Goal: Transaction & Acquisition: Purchase product/service

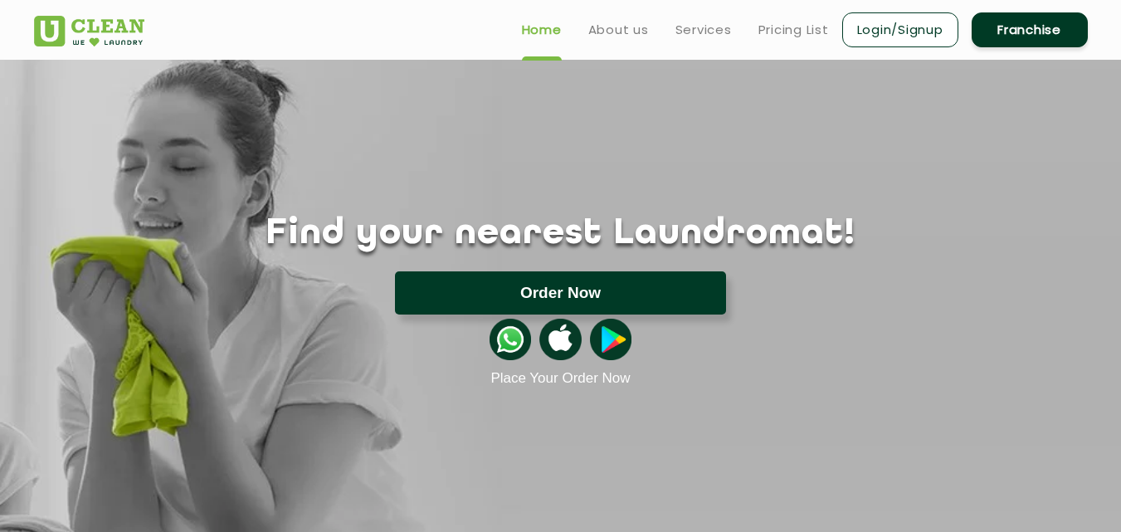
click at [565, 289] on button "Order Now" at bounding box center [560, 292] width 331 height 43
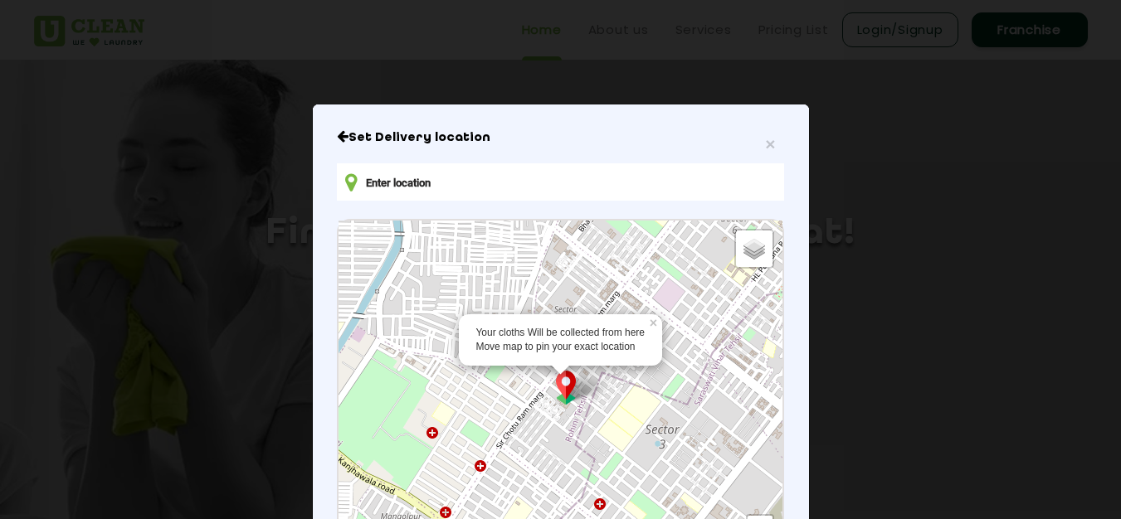
click at [395, 178] on input "text" at bounding box center [560, 181] width 446 height 37
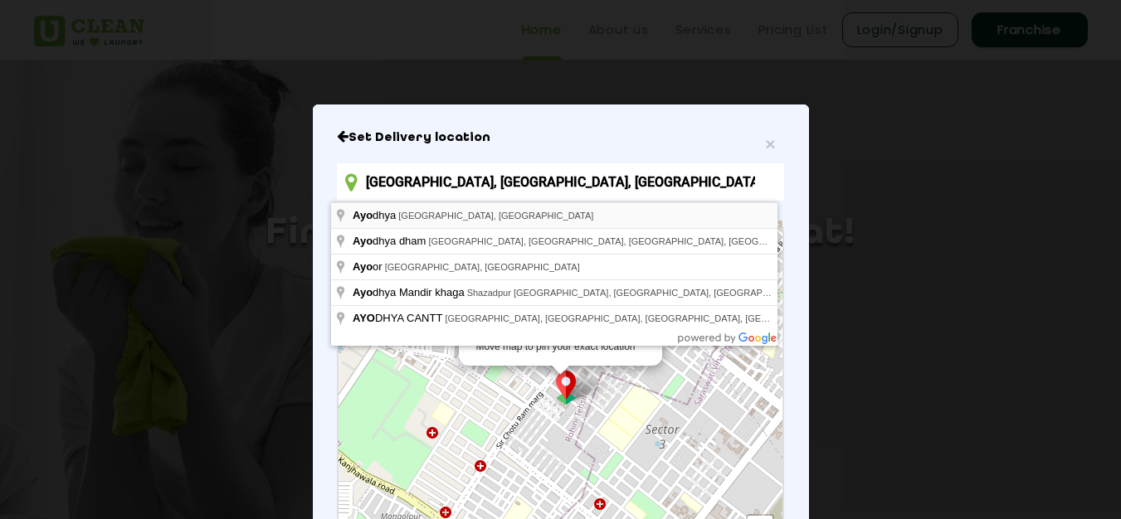
scroll to position [71, 0]
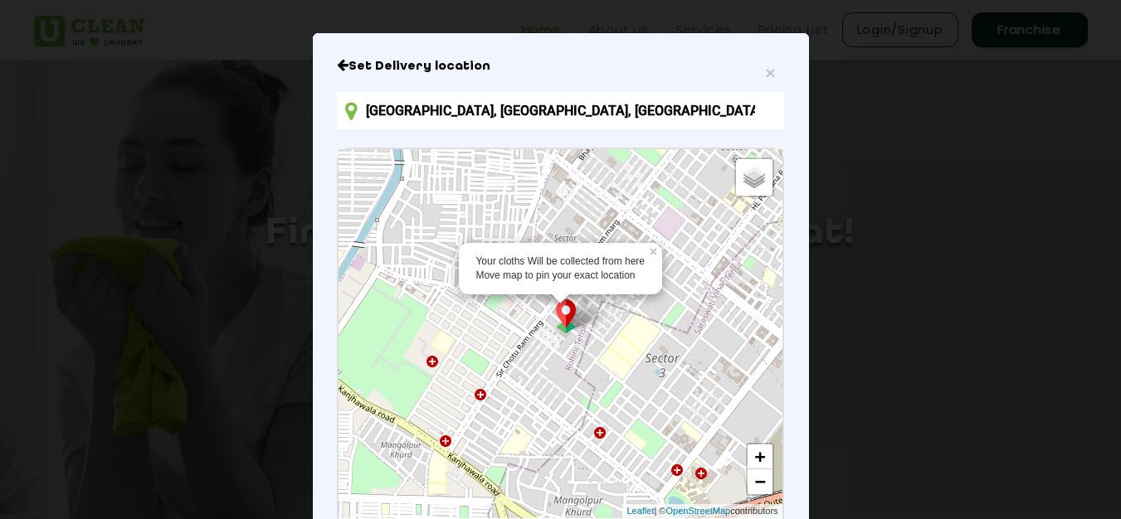
click at [382, 222] on div "Your cloths Will be collected from here Move map to pin your exact location × D…" at bounding box center [559, 333] width 443 height 369
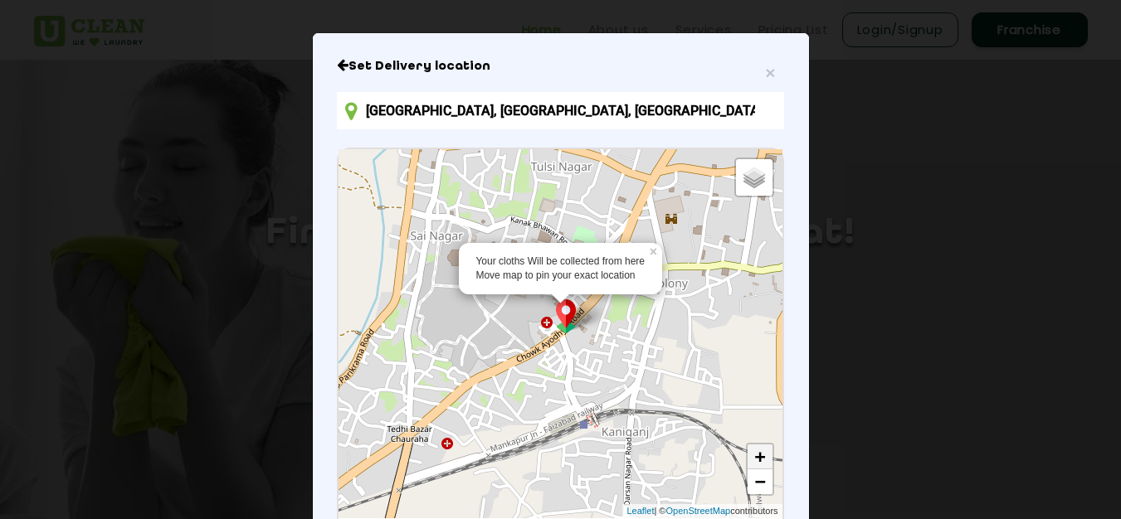
click at [747, 452] on link "+" at bounding box center [759, 457] width 25 height 25
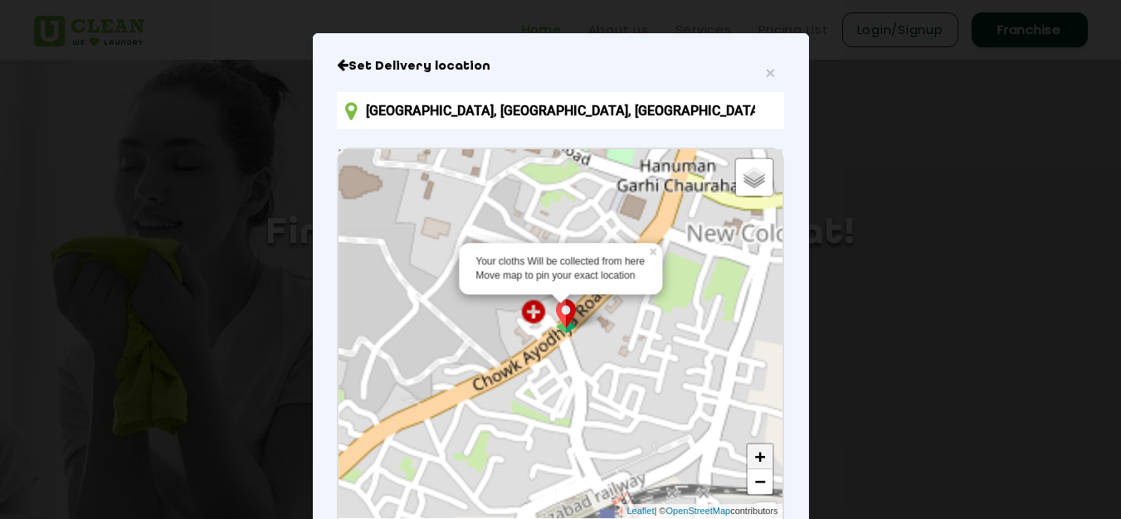
click at [747, 452] on link "+" at bounding box center [759, 457] width 25 height 25
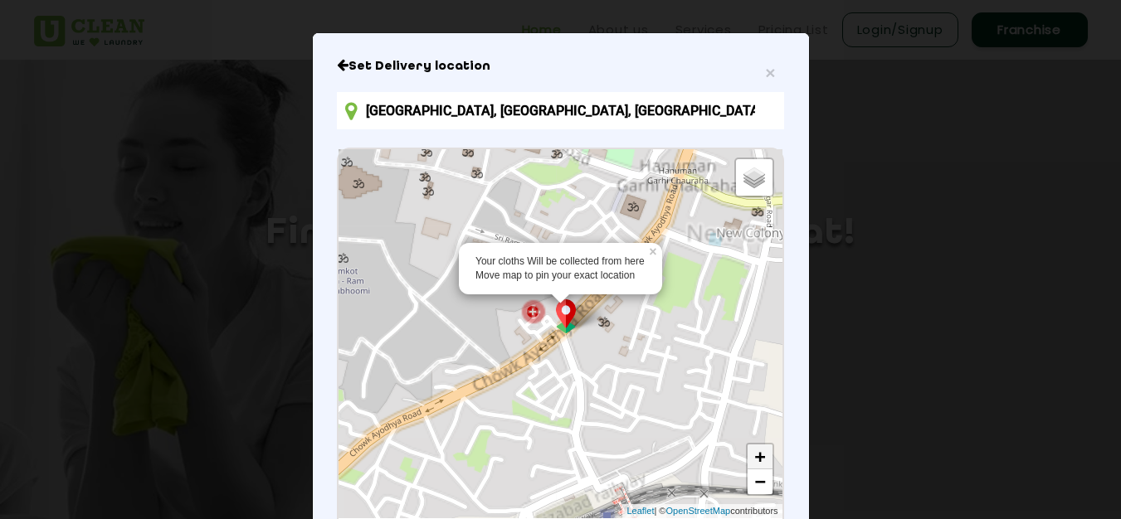
click at [747, 452] on link "+" at bounding box center [759, 457] width 25 height 25
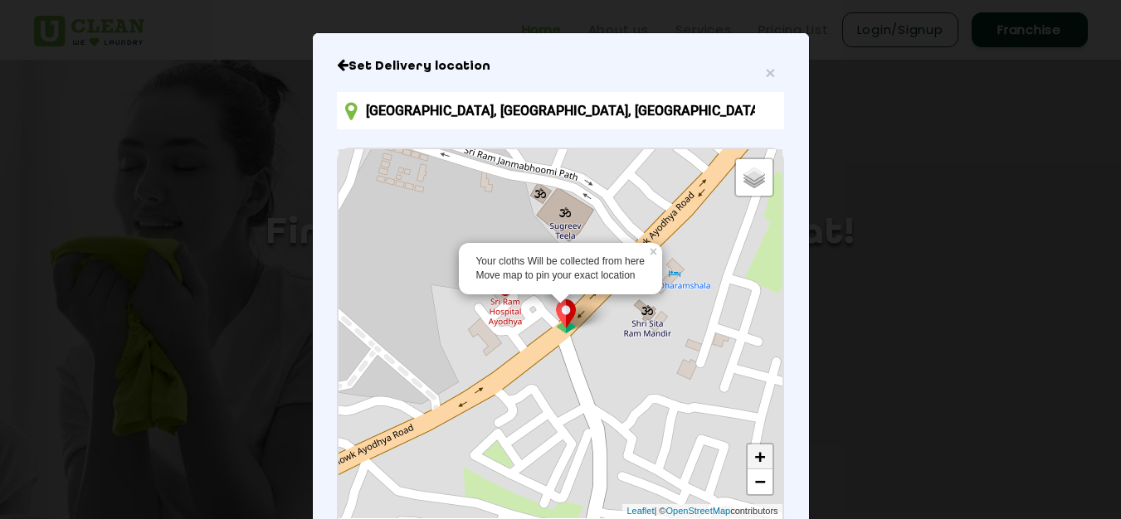
click at [747, 452] on link "+" at bounding box center [759, 457] width 25 height 25
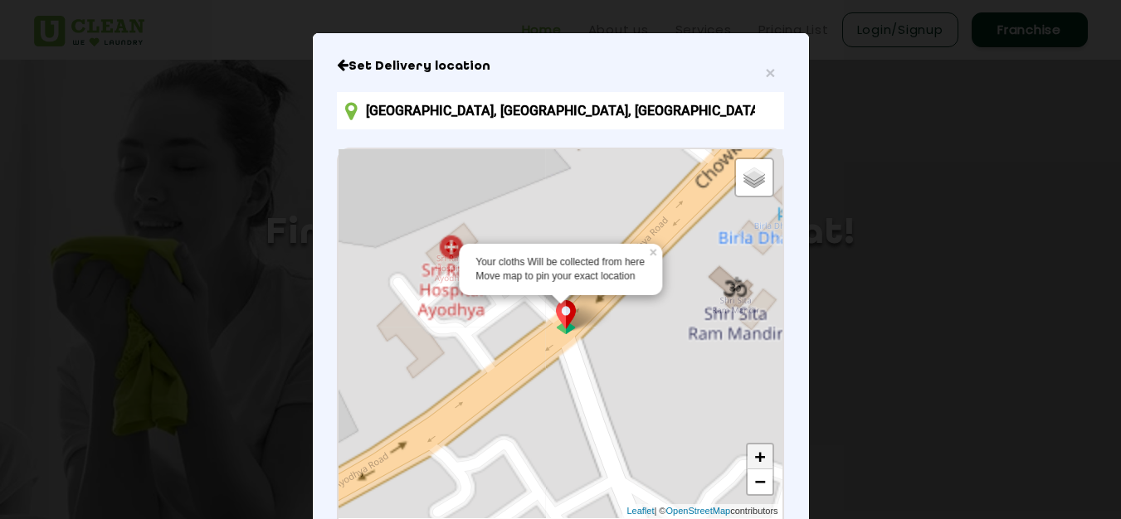
click at [747, 452] on link "+" at bounding box center [759, 457] width 25 height 25
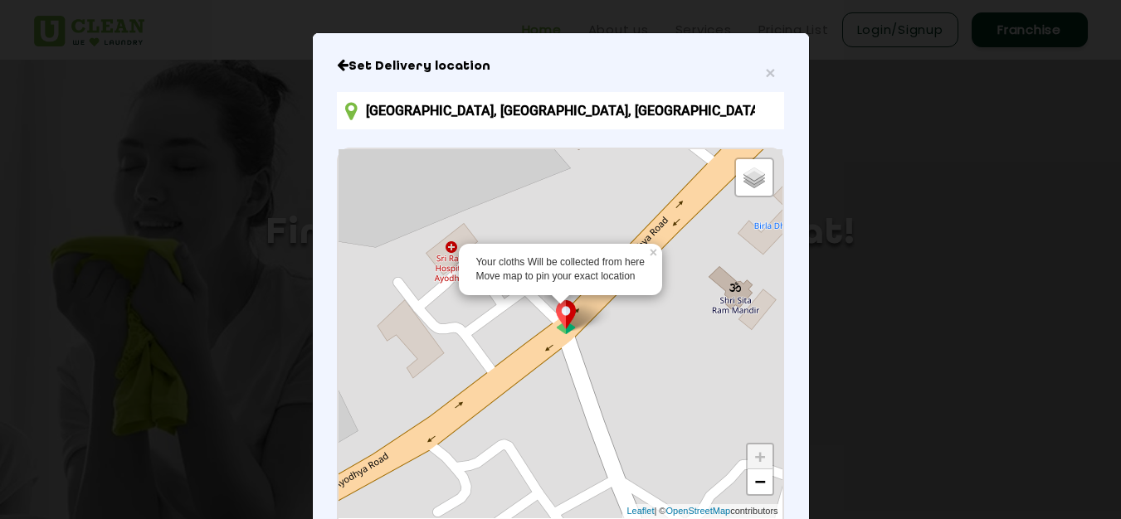
click at [756, 461] on link "+" at bounding box center [759, 457] width 25 height 25
click at [593, 256] on div "Your cloths Will be collected from here Move map to pin your exact location" at bounding box center [560, 269] width 170 height 28
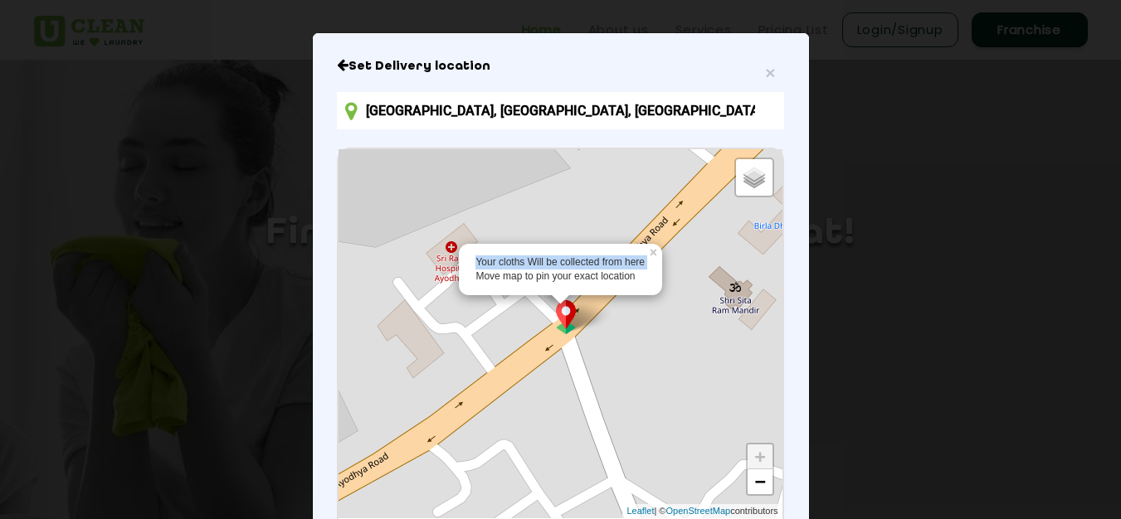
click at [593, 256] on div "Your cloths Will be collected from here Move map to pin your exact location" at bounding box center [560, 269] width 170 height 28
click at [337, 63] on icon "Close" at bounding box center [343, 64] width 12 height 13
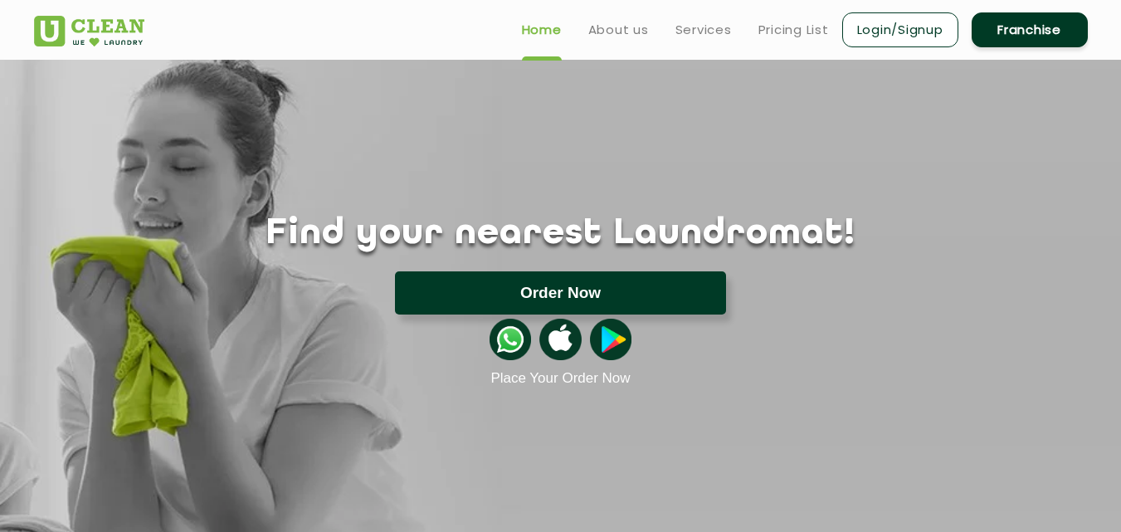
click at [589, 298] on button "Order Now" at bounding box center [560, 292] width 331 height 43
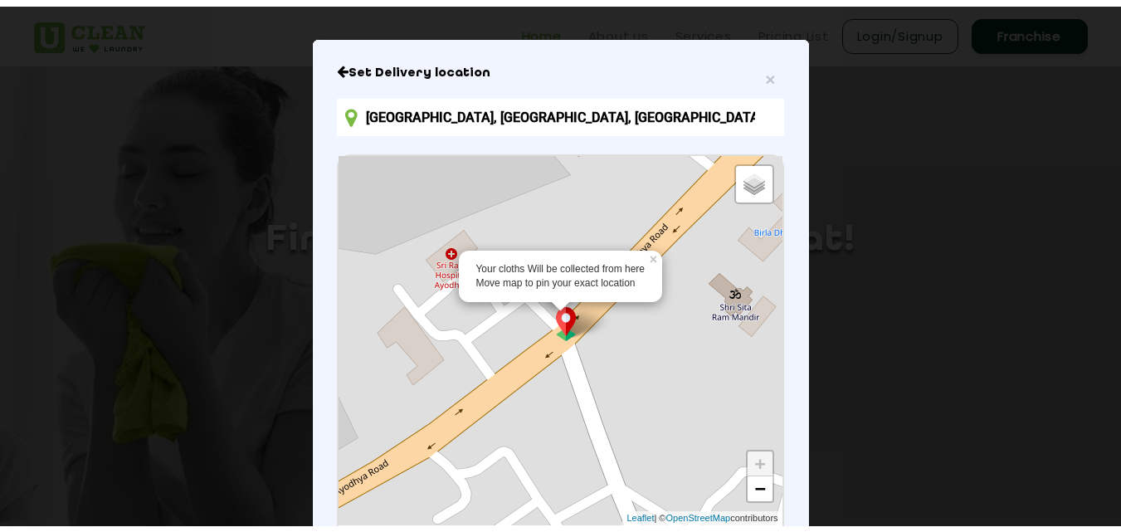
scroll to position [0, 0]
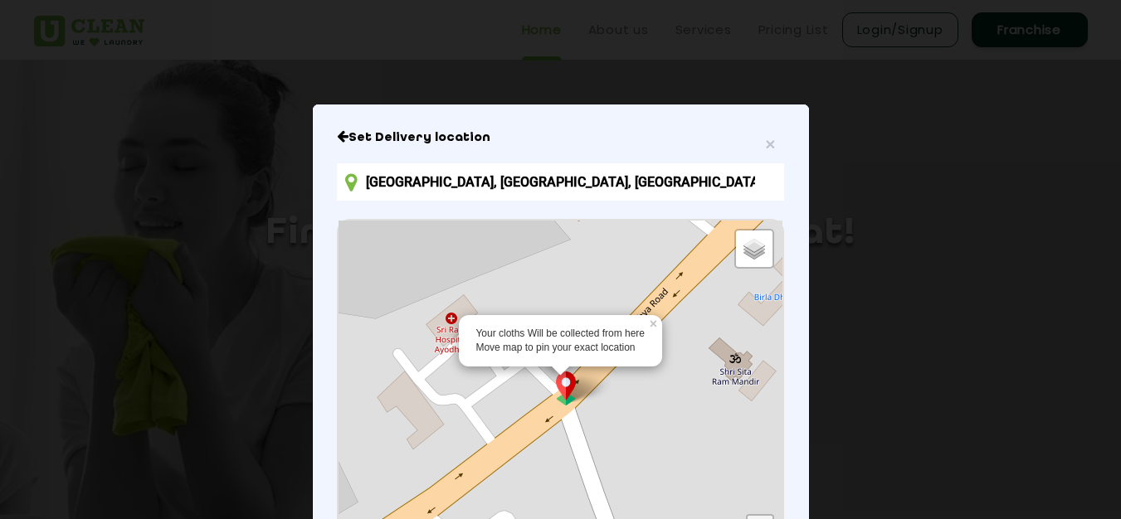
type input "5/6/30, Deokali Beniganj Rd, Bachada, Beniganj, Ayodhya, Faizabad, Uttar Prades…"
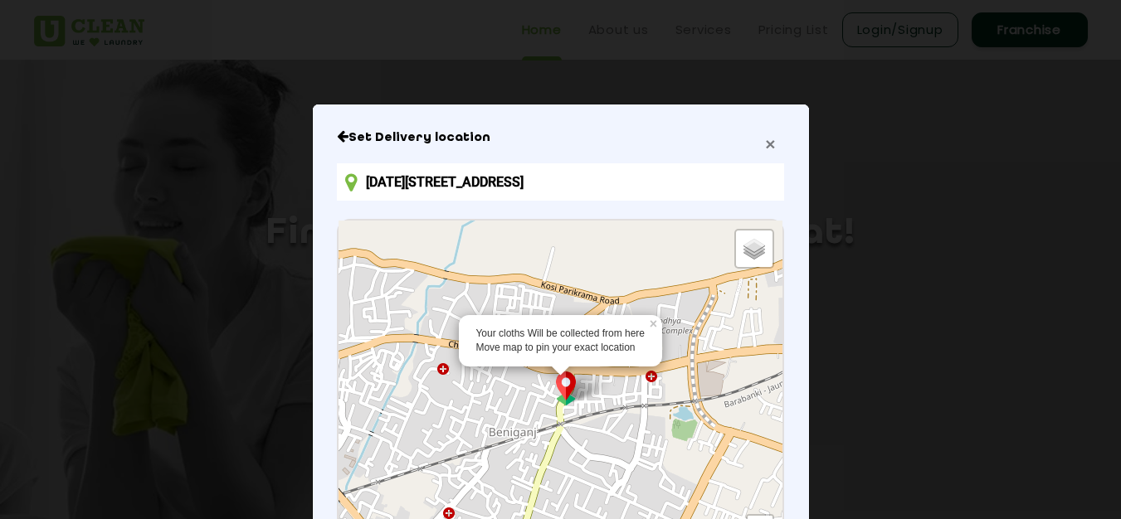
click at [765, 147] on span "×" at bounding box center [770, 143] width 10 height 19
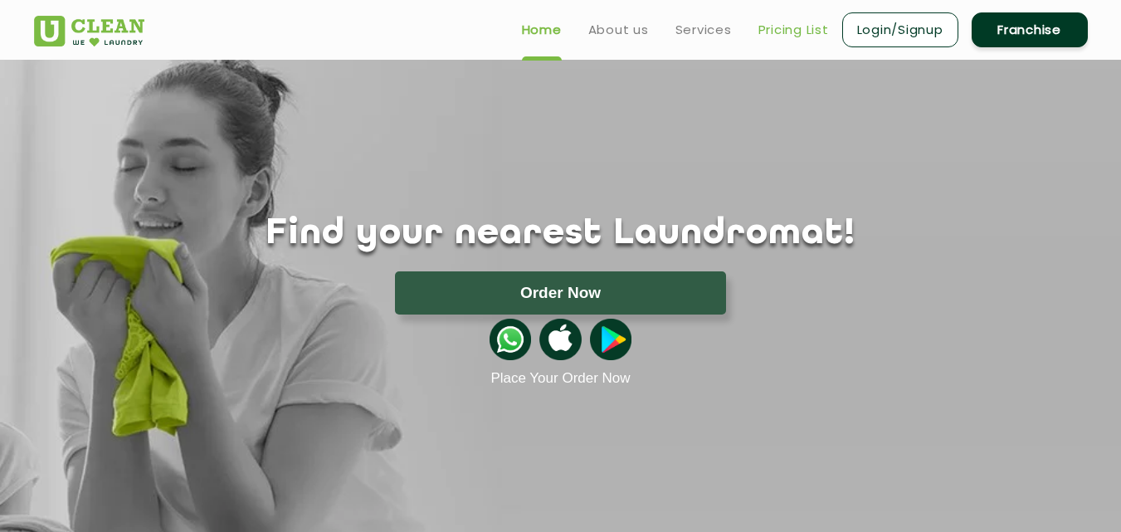
click at [789, 28] on link "Pricing List" at bounding box center [793, 30] width 71 height 20
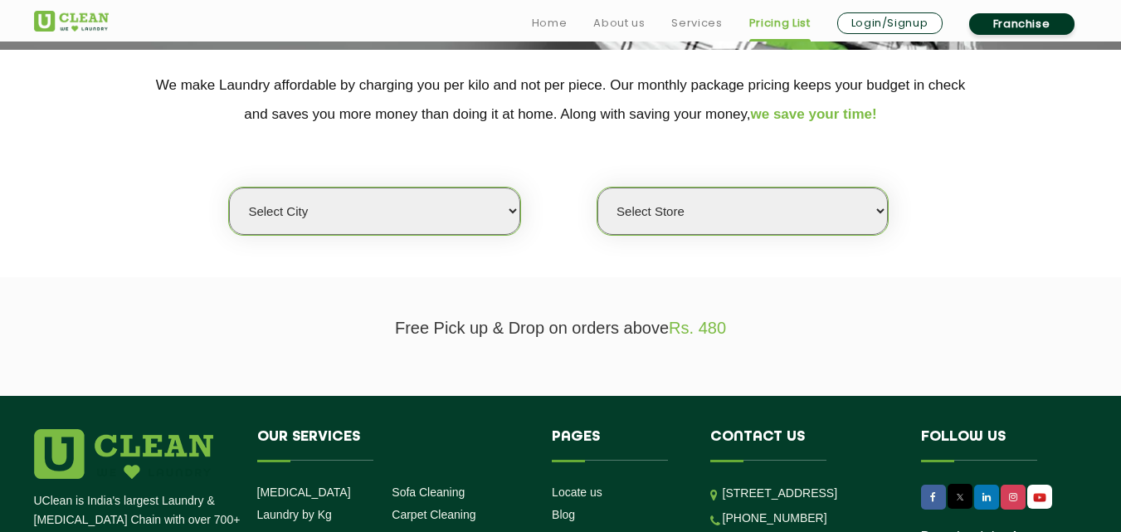
scroll to position [465, 0]
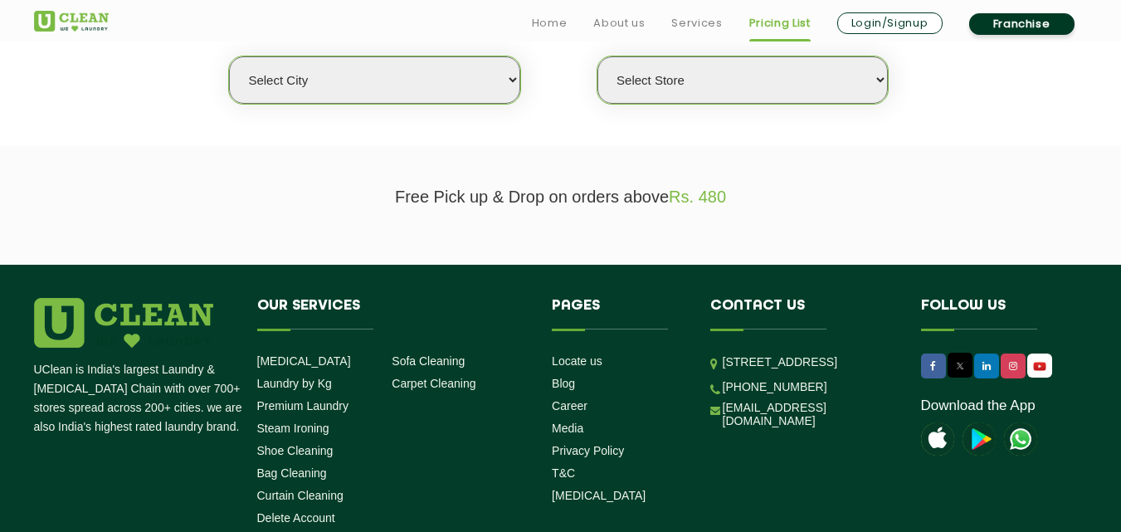
click at [504, 74] on select "Select city Aalo Agartala Agra Ahmedabad Akola Aligarh Alwar - UClean Select Am…" at bounding box center [374, 79] width 290 height 47
select select "205"
click at [229, 56] on select "Select city Aalo Agartala Agra Ahmedabad Akola Aligarh Alwar - UClean Select Am…" at bounding box center [374, 79] width 290 height 47
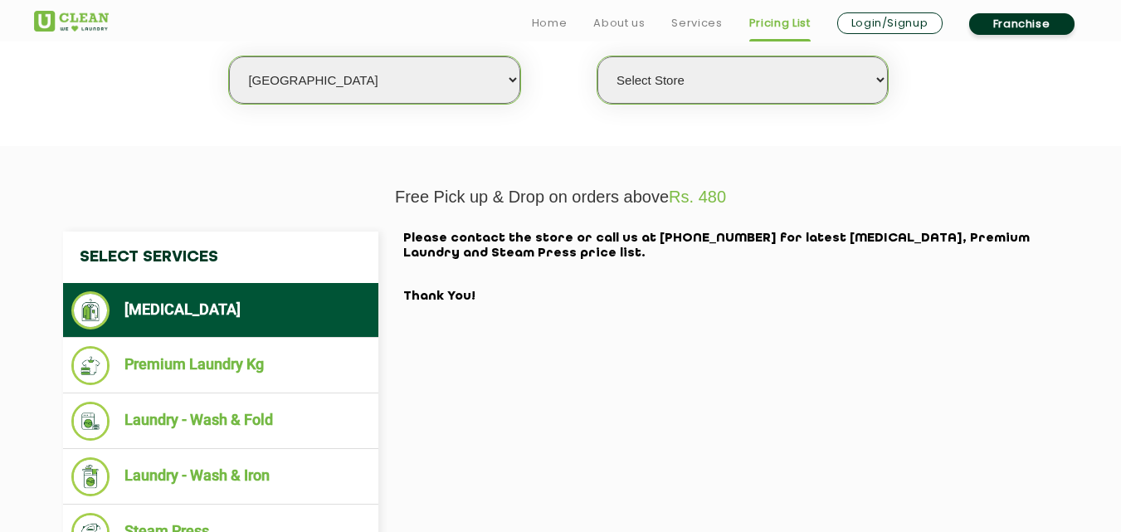
click at [779, 80] on select "Select Store UClean Ayodhya" at bounding box center [742, 79] width 290 height 47
select select "609"
click at [597, 56] on select "Select Store UClean Ayodhya" at bounding box center [742, 79] width 290 height 47
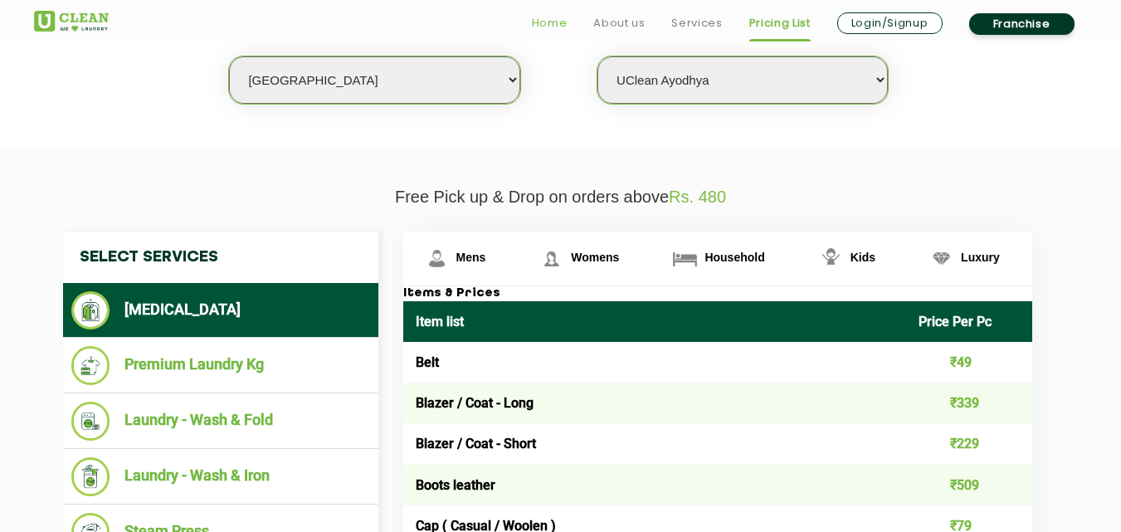
click at [554, 23] on link "Home" at bounding box center [550, 23] width 36 height 20
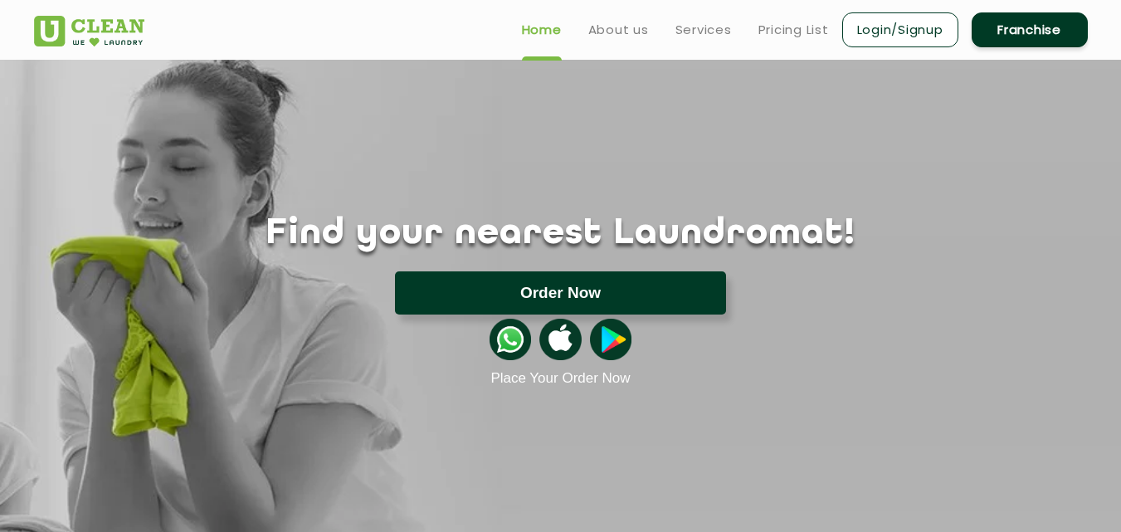
click at [595, 272] on button "Order Now" at bounding box center [560, 292] width 331 height 43
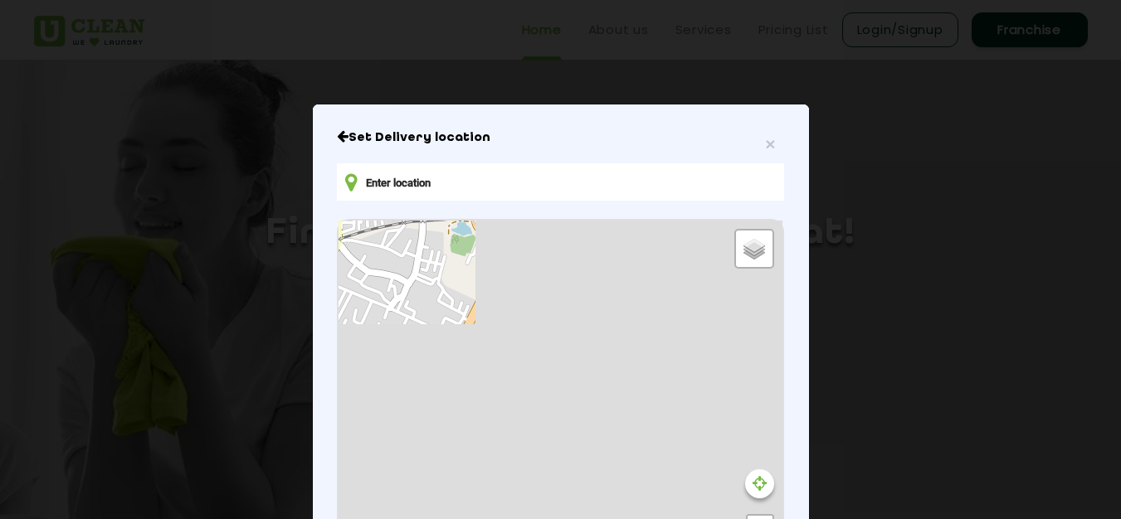
type input "[DATE][STREET_ADDRESS]"
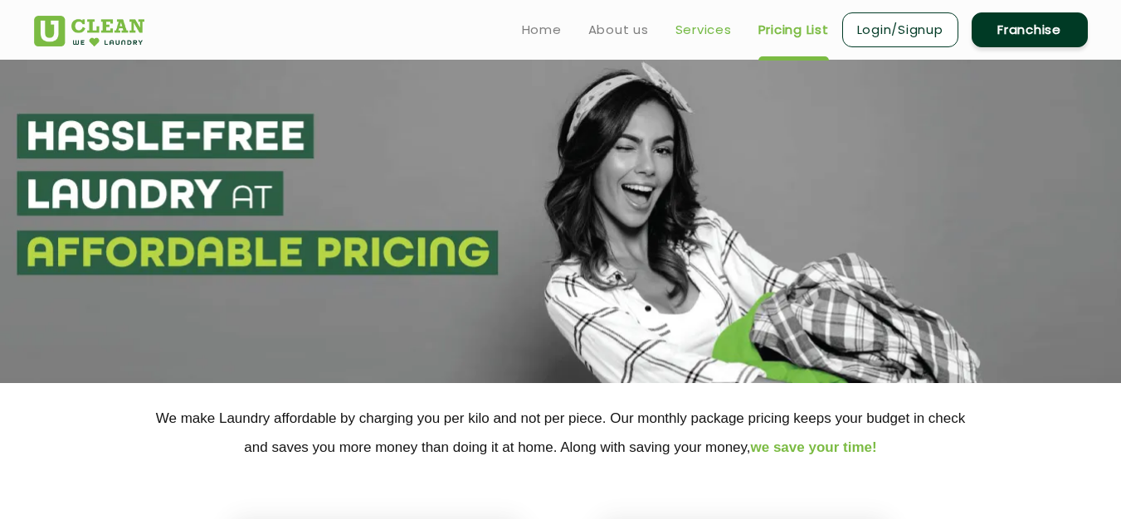
click at [704, 32] on link "Services" at bounding box center [703, 30] width 56 height 20
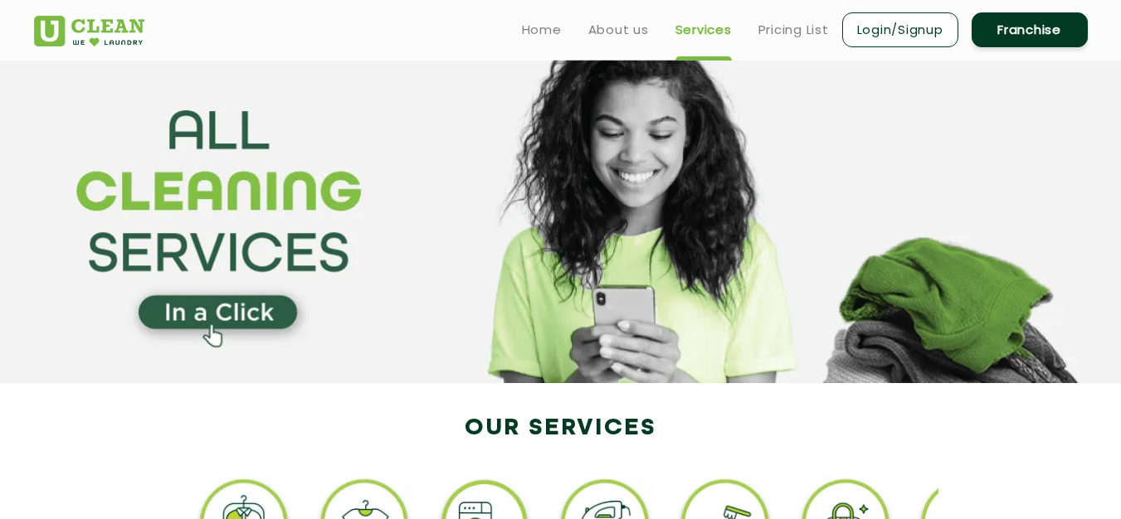
click at [898, 24] on link "Login/Signup" at bounding box center [900, 29] width 116 height 35
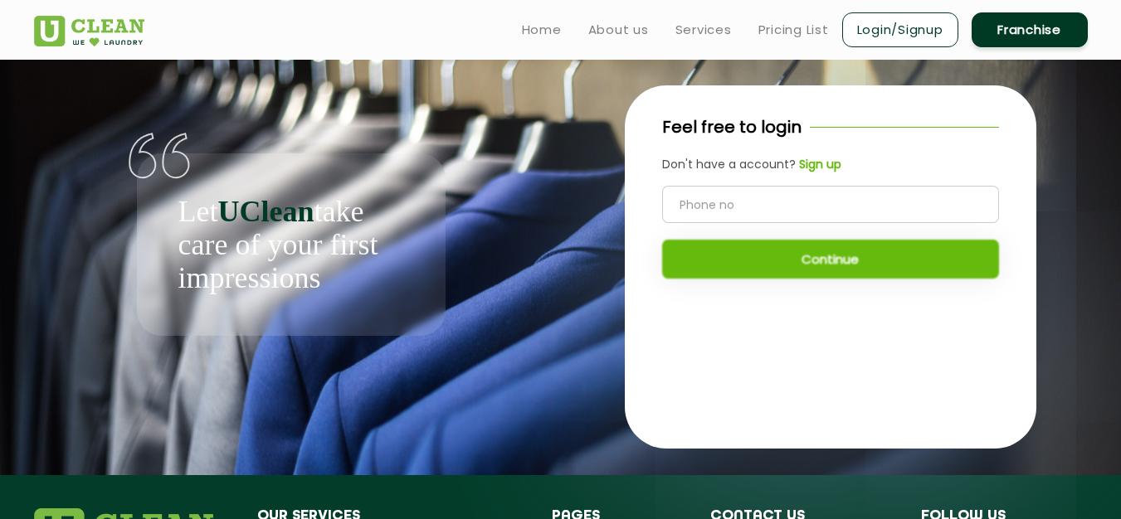
click at [722, 212] on input "tel" at bounding box center [830, 204] width 337 height 37
click at [722, 211] on input "7" at bounding box center [830, 204] width 337 height 37
type input "0"
type input "7081492200"
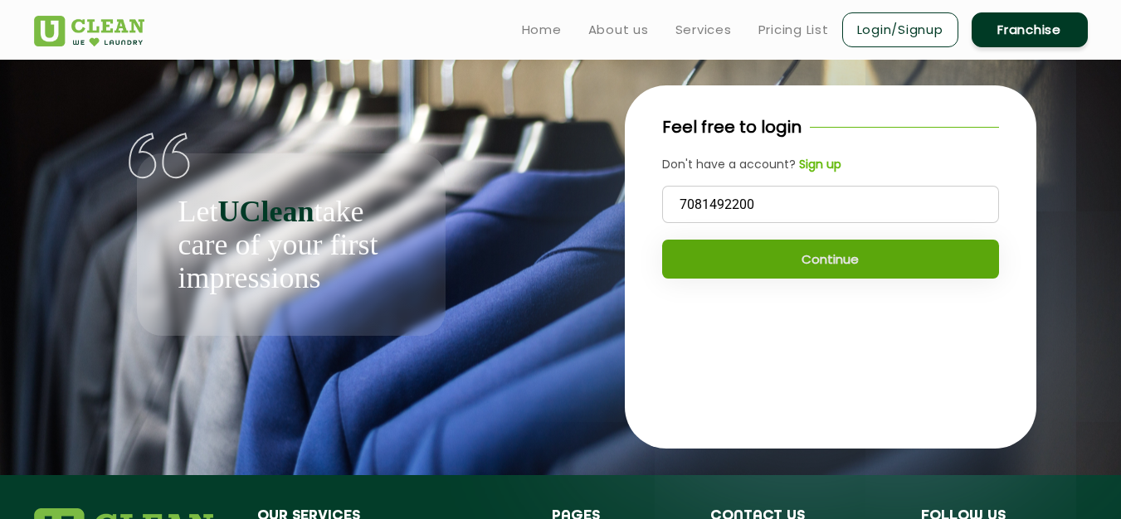
click at [823, 263] on button "Continue" at bounding box center [830, 259] width 337 height 39
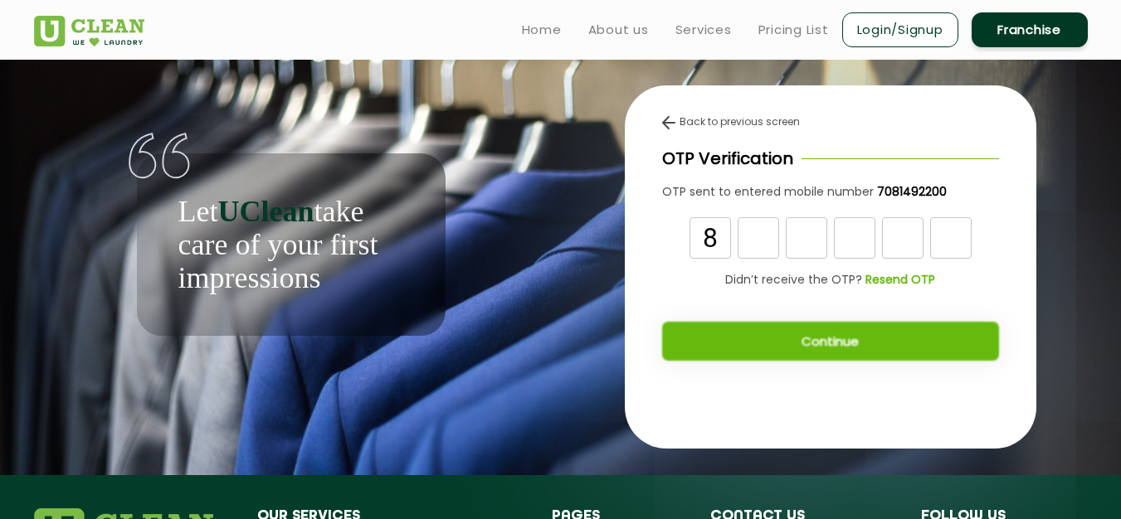
type input "8"
type input "1"
type input "6"
type input "8"
type input "7"
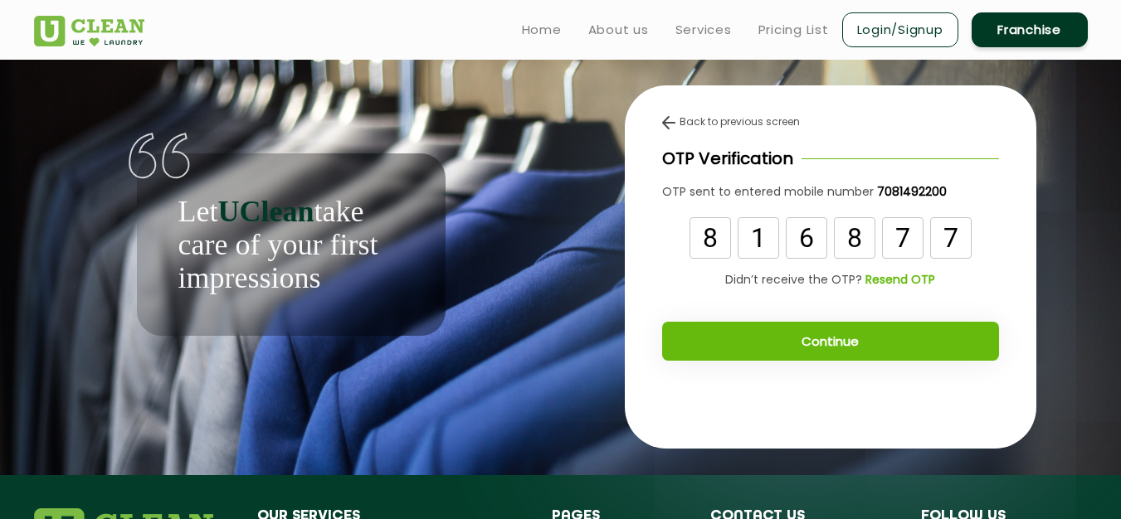
type input "7"
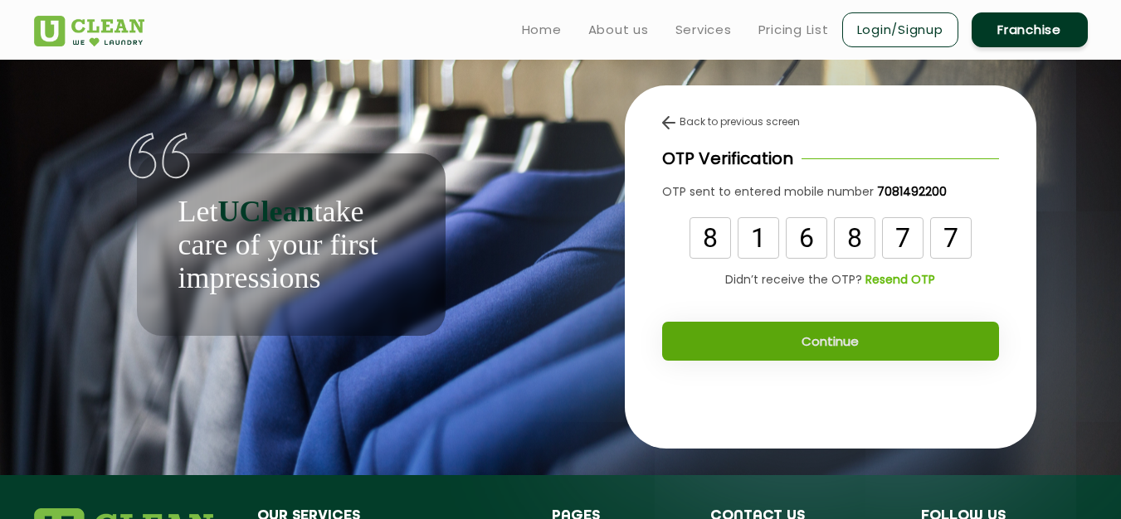
click at [836, 334] on button "Continue" at bounding box center [830, 341] width 337 height 39
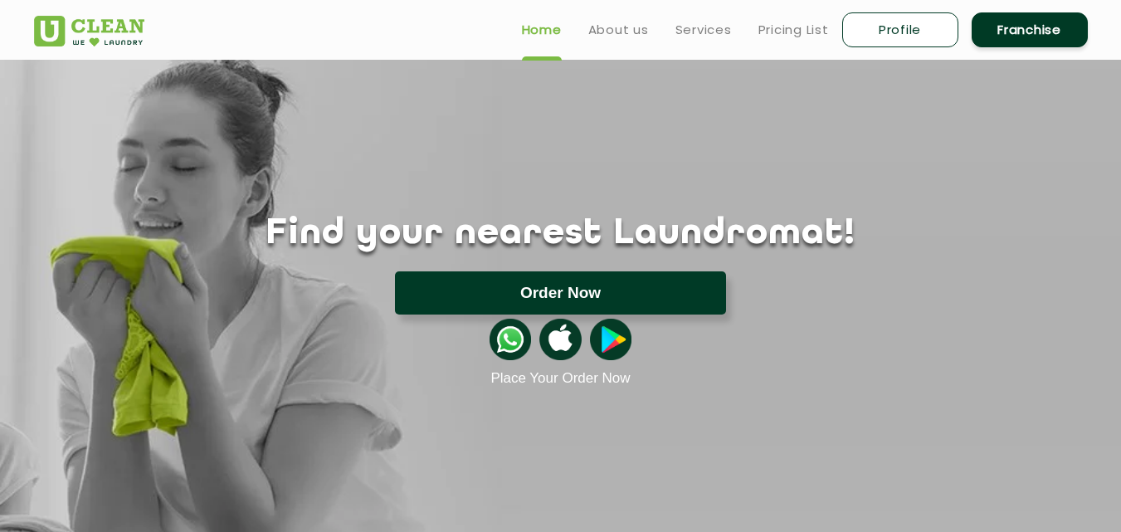
click at [571, 292] on button "Order Now" at bounding box center [560, 292] width 331 height 43
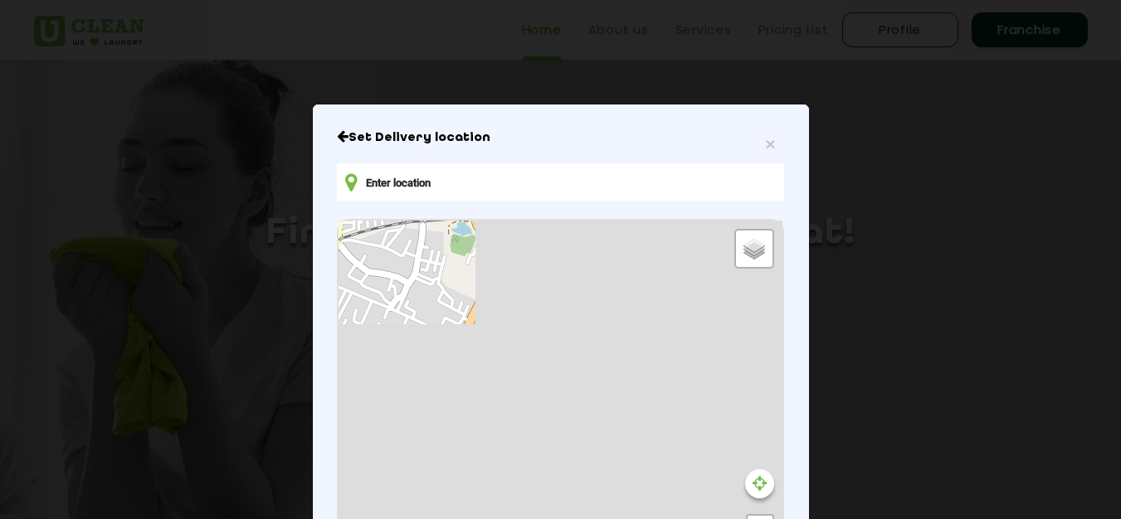
type input "[DATE][STREET_ADDRESS]"
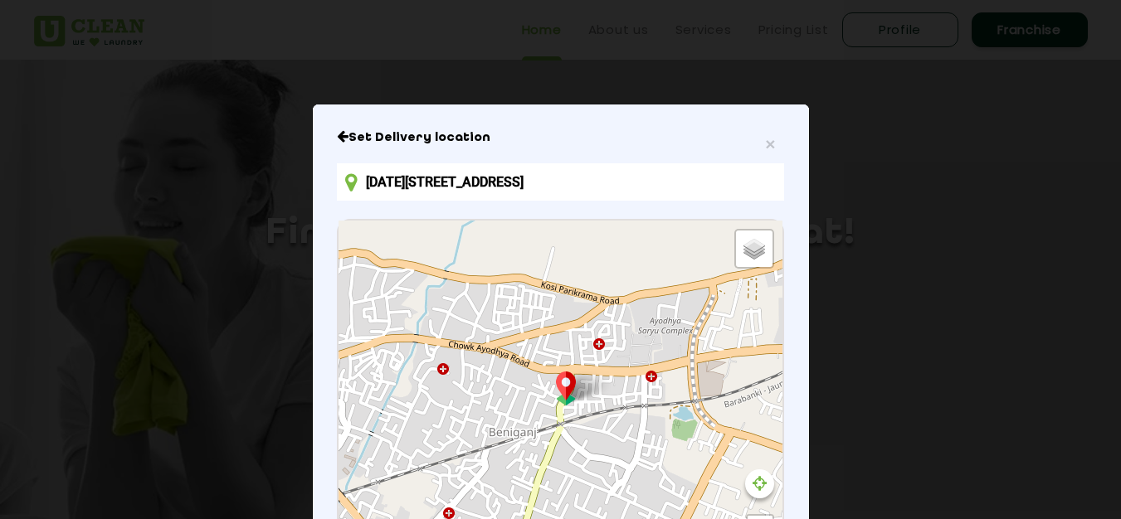
click at [197, 188] on div "× Set Delivery location 5/6/30, Deokali Beniganj Rd, Bachada, Beniganj, Ayodhya…" at bounding box center [560, 259] width 1121 height 519
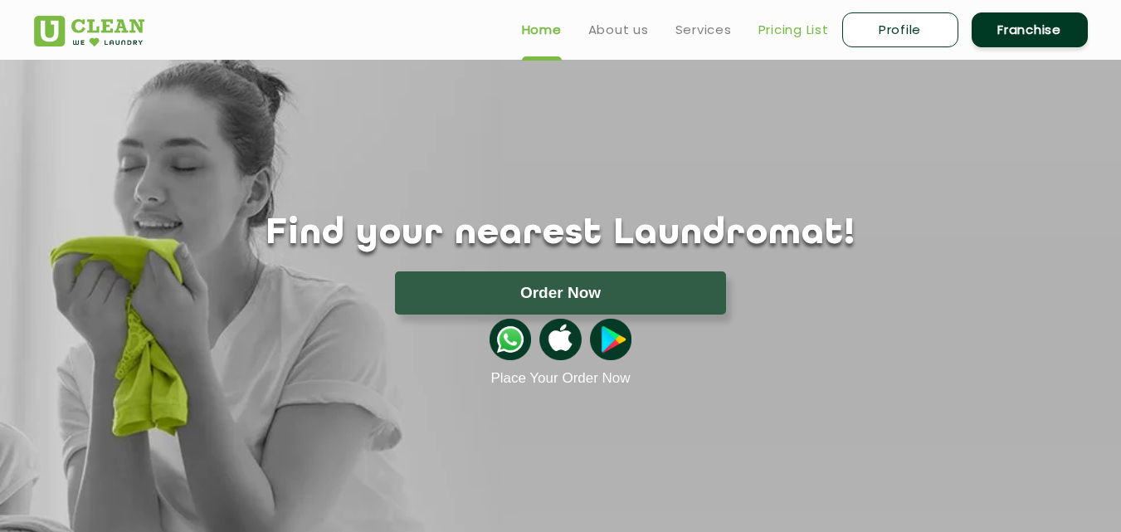
click at [810, 24] on link "Pricing List" at bounding box center [793, 30] width 71 height 20
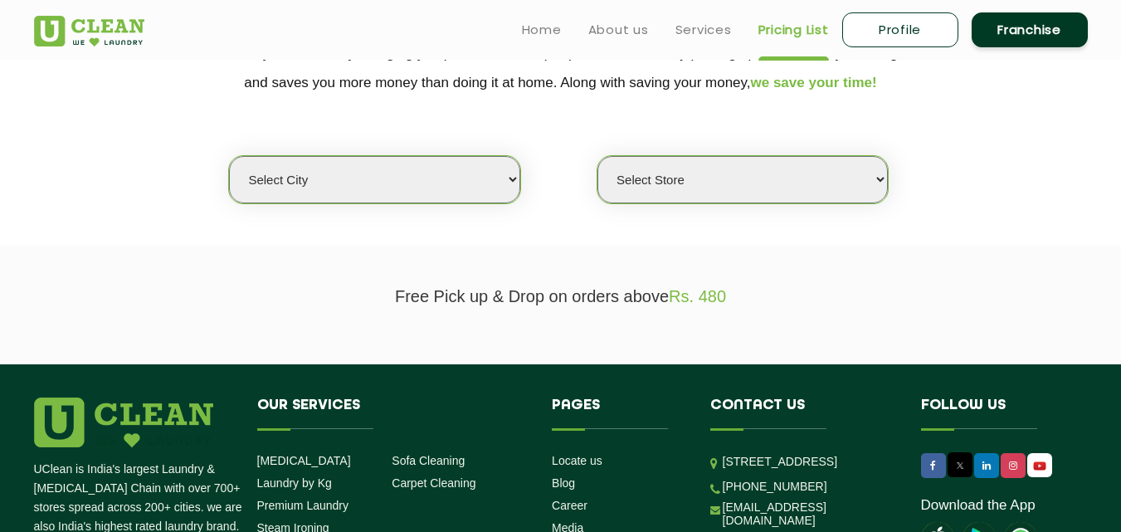
scroll to position [332, 0]
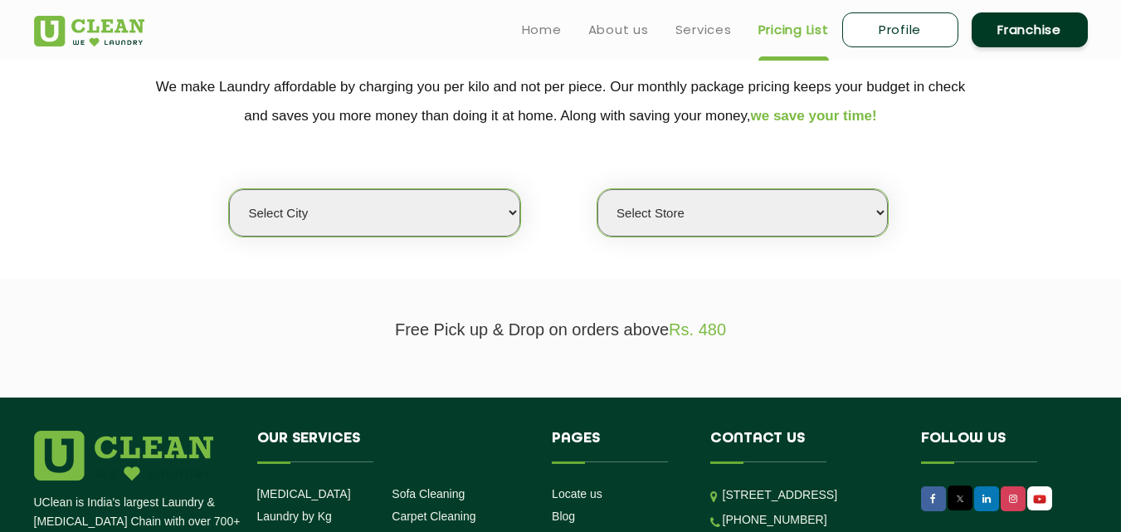
click at [513, 207] on select "Select city Aalo Agartala Agra Ahmedabad Akola Aligarh Alwar - UClean Select Am…" at bounding box center [374, 212] width 290 height 47
select select "205"
click at [229, 189] on select "Select city Aalo Agartala Agra Ahmedabad Akola Aligarh Alwar - UClean Select Am…" at bounding box center [374, 212] width 290 height 47
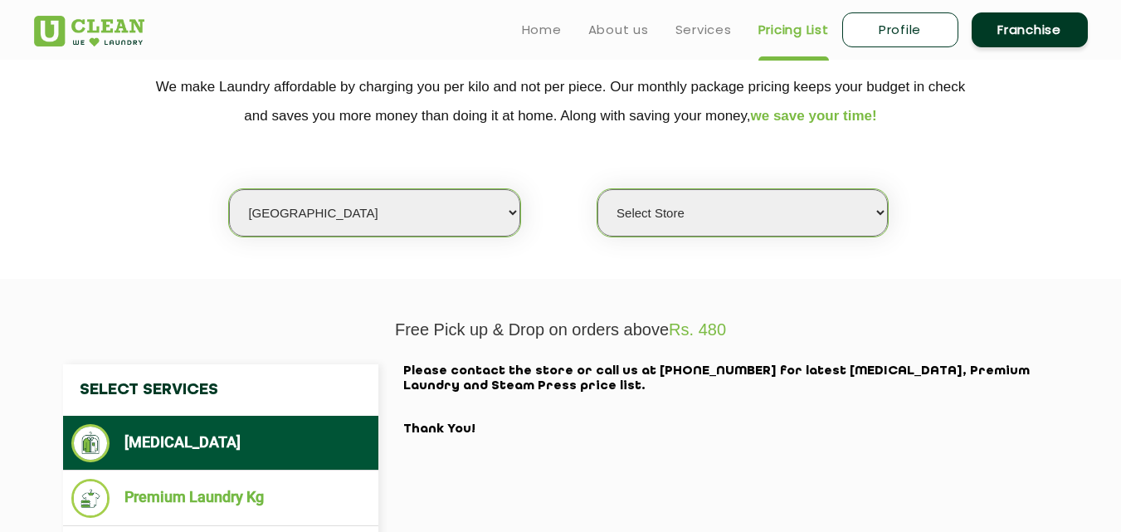
click at [753, 219] on select "Select Store UClean Ayodhya" at bounding box center [742, 212] width 290 height 47
select select "609"
click at [597, 189] on select "Select Store UClean Ayodhya" at bounding box center [742, 212] width 290 height 47
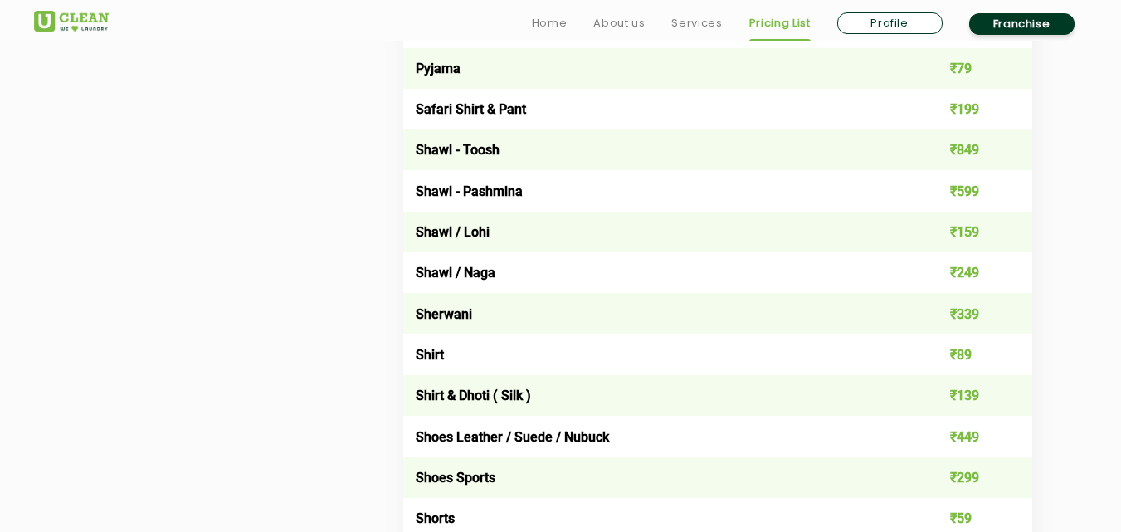
scroll to position [2654, 0]
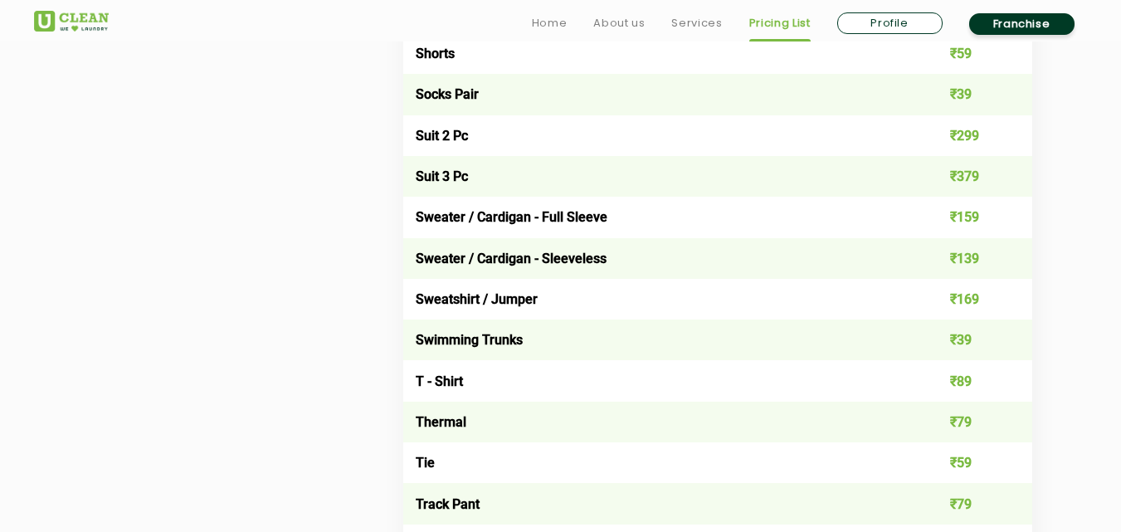
click at [943, 172] on td "₹379" at bounding box center [969, 176] width 126 height 41
click at [433, 178] on td "Suit 3 Pc" at bounding box center [655, 176] width 504 height 41
click at [484, 372] on td "T - Shirt" at bounding box center [655, 380] width 504 height 41
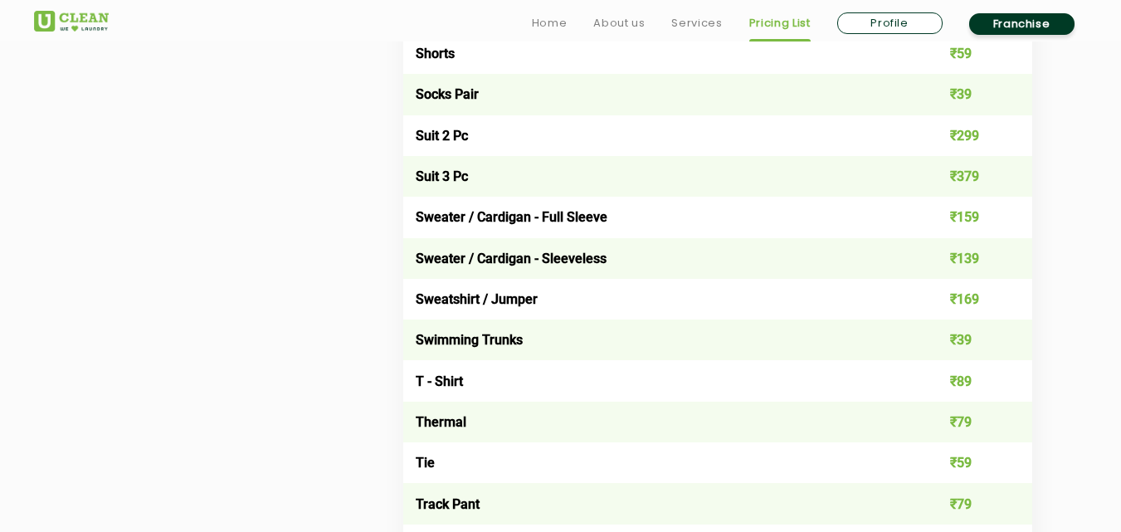
click at [506, 382] on td "T - Shirt" at bounding box center [655, 380] width 504 height 41
click at [957, 391] on td "₹89" at bounding box center [969, 380] width 126 height 41
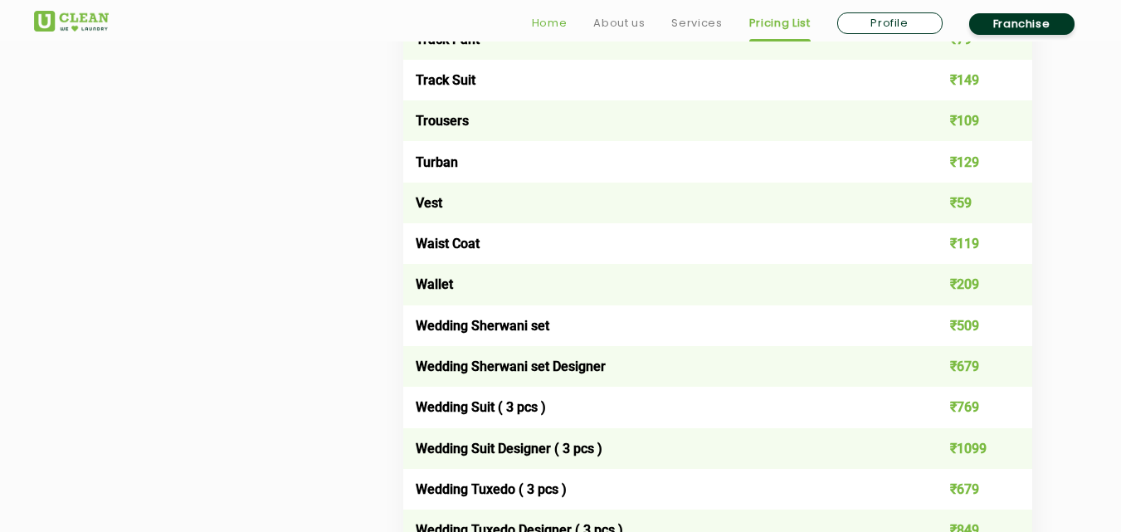
click at [552, 26] on link "Home" at bounding box center [550, 23] width 36 height 20
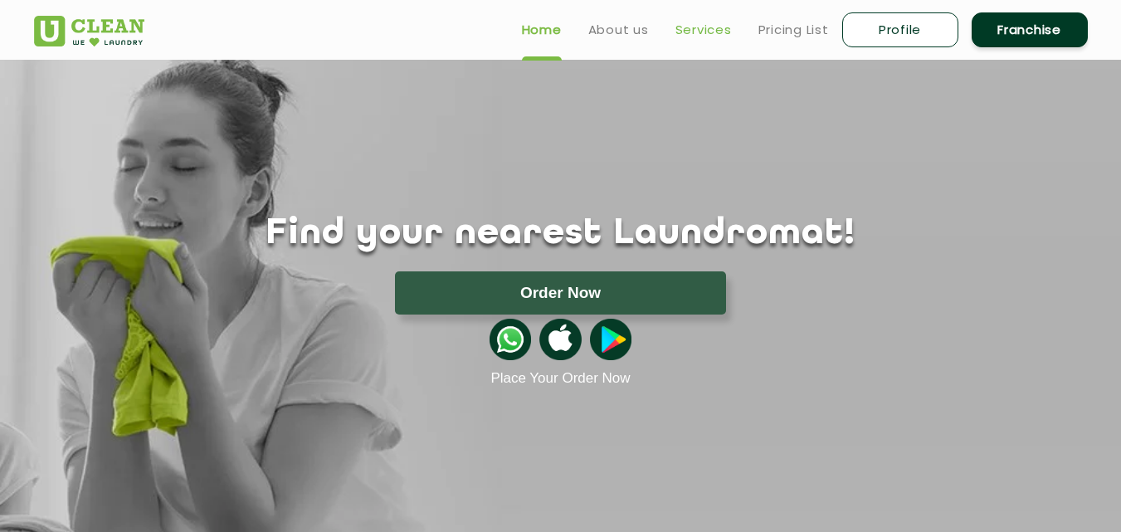
click at [708, 28] on link "Services" at bounding box center [703, 30] width 56 height 20
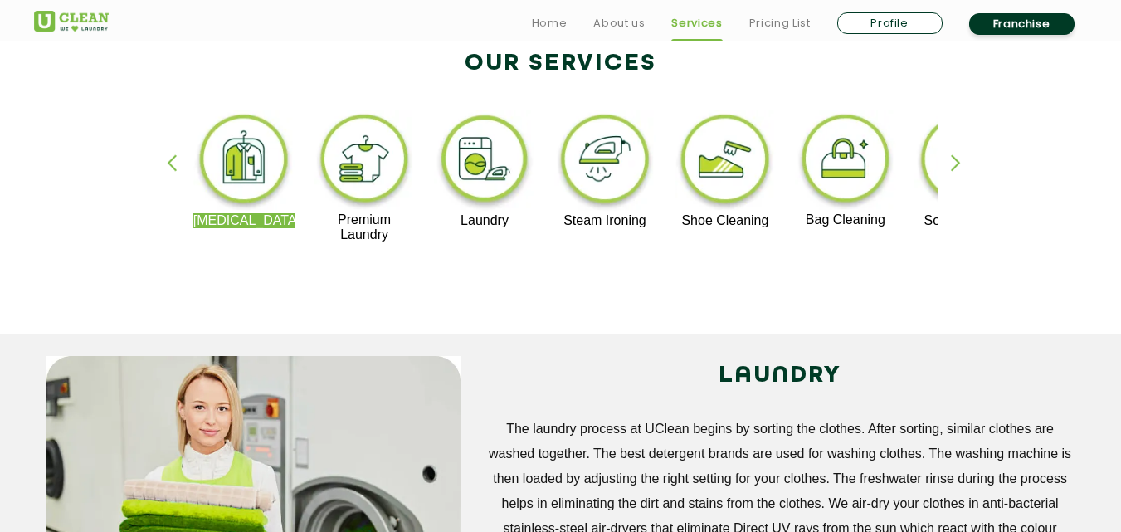
scroll to position [332, 0]
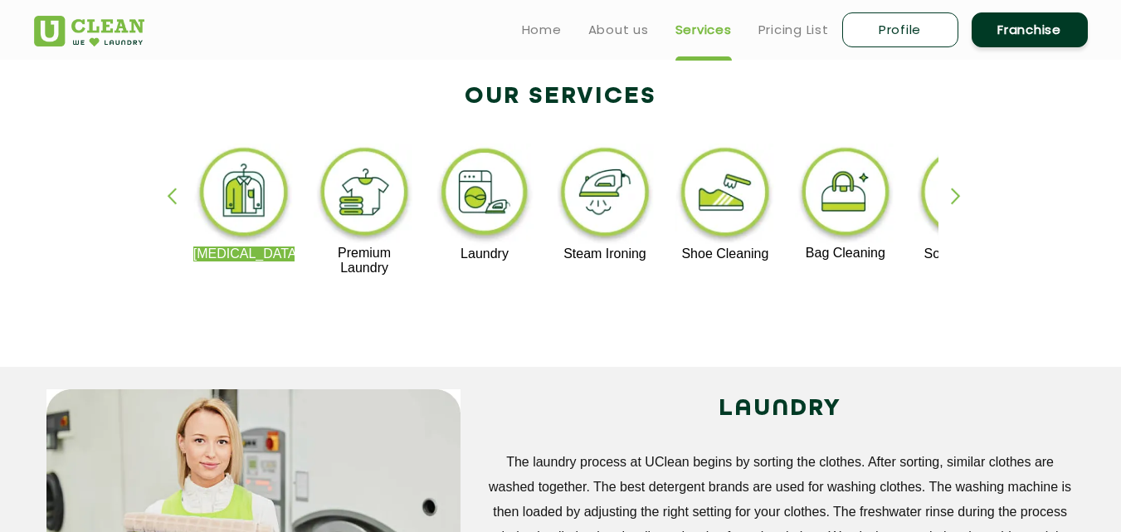
click at [438, 178] on img at bounding box center [485, 195] width 102 height 103
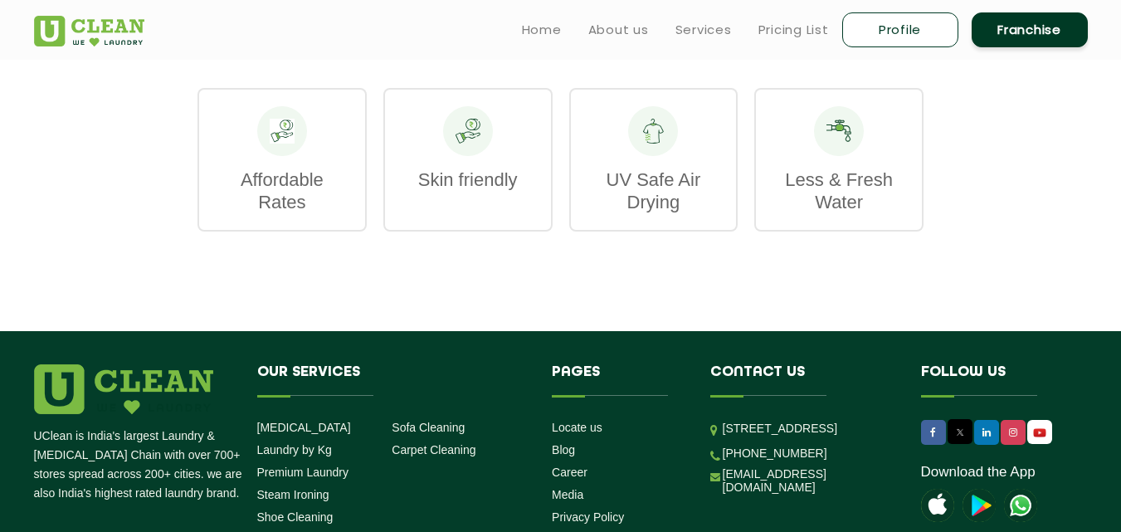
scroll to position [2621, 0]
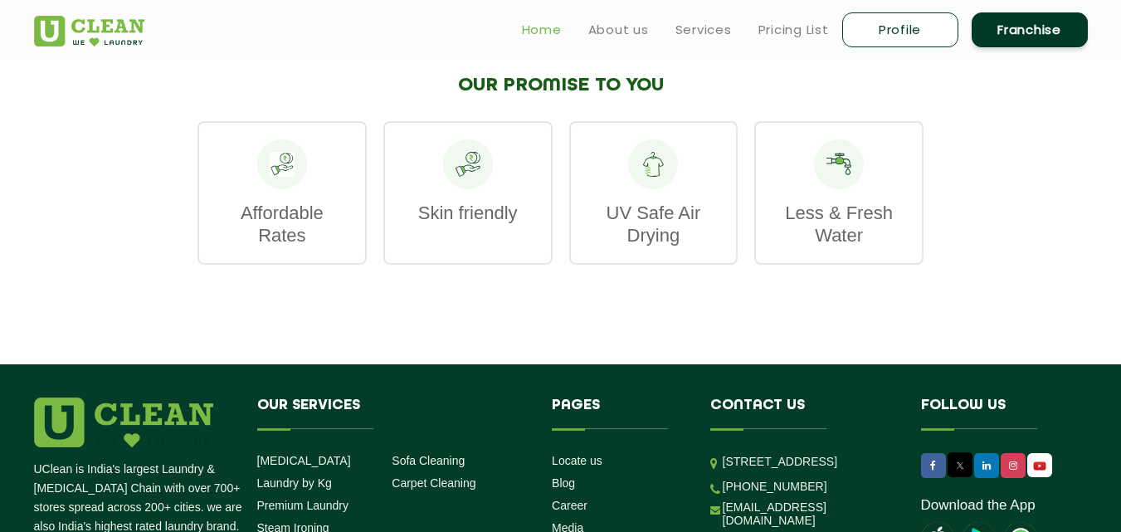
click at [534, 32] on link "Home" at bounding box center [542, 30] width 40 height 20
